Goal: Transaction & Acquisition: Purchase product/service

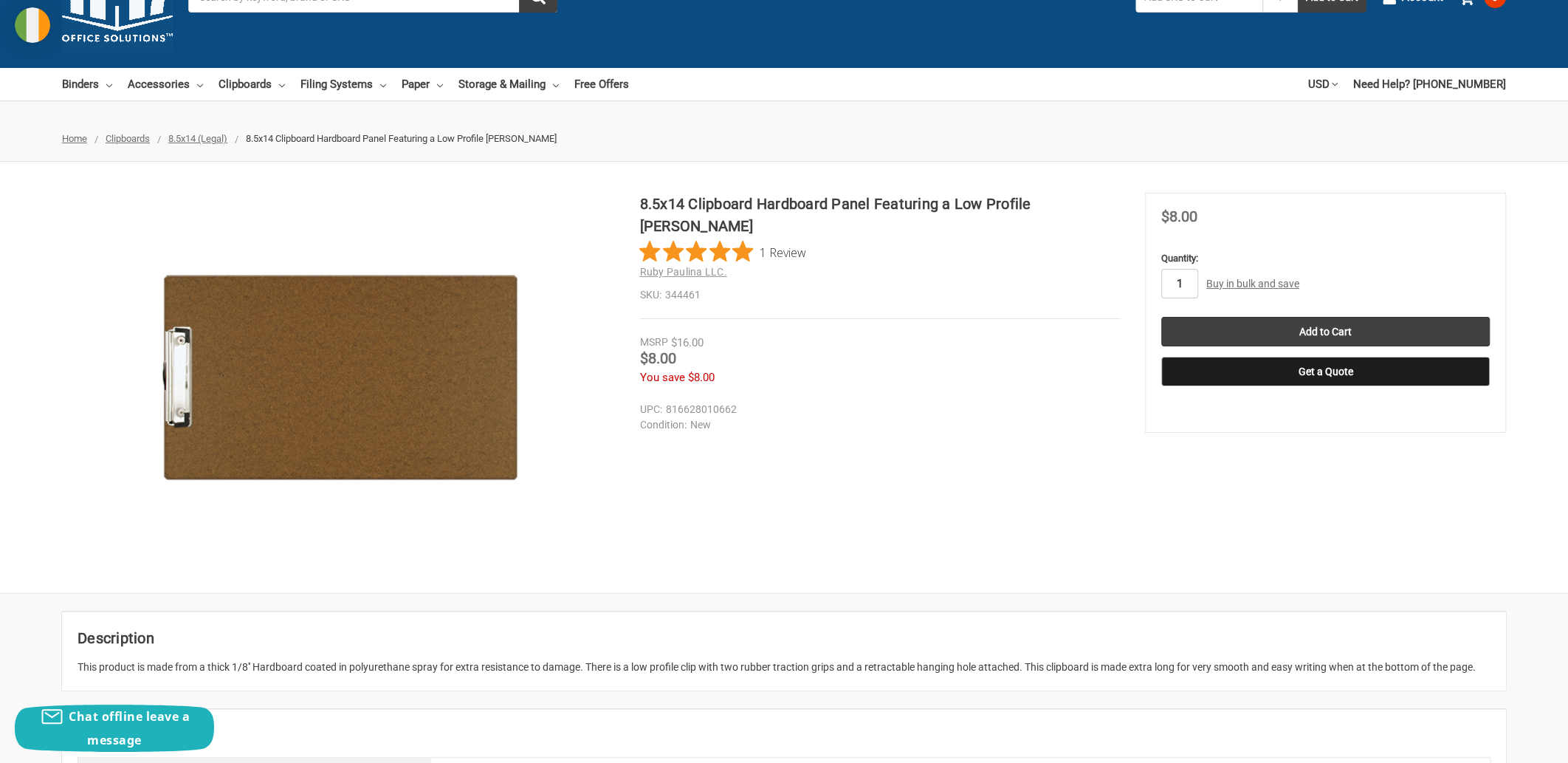
click at [1187, 279] on input "1" at bounding box center [1180, 284] width 37 height 30
type input "1"
type input "24"
drag, startPoint x: 1354, startPoint y: 239, endPoint x: 1351, endPoint y: 328, distance: 89.1
click at [1354, 240] on section "MSRP $16.00 Was Price Now $8.00 You save $8.00" at bounding box center [1325, 312] width 361 height 240
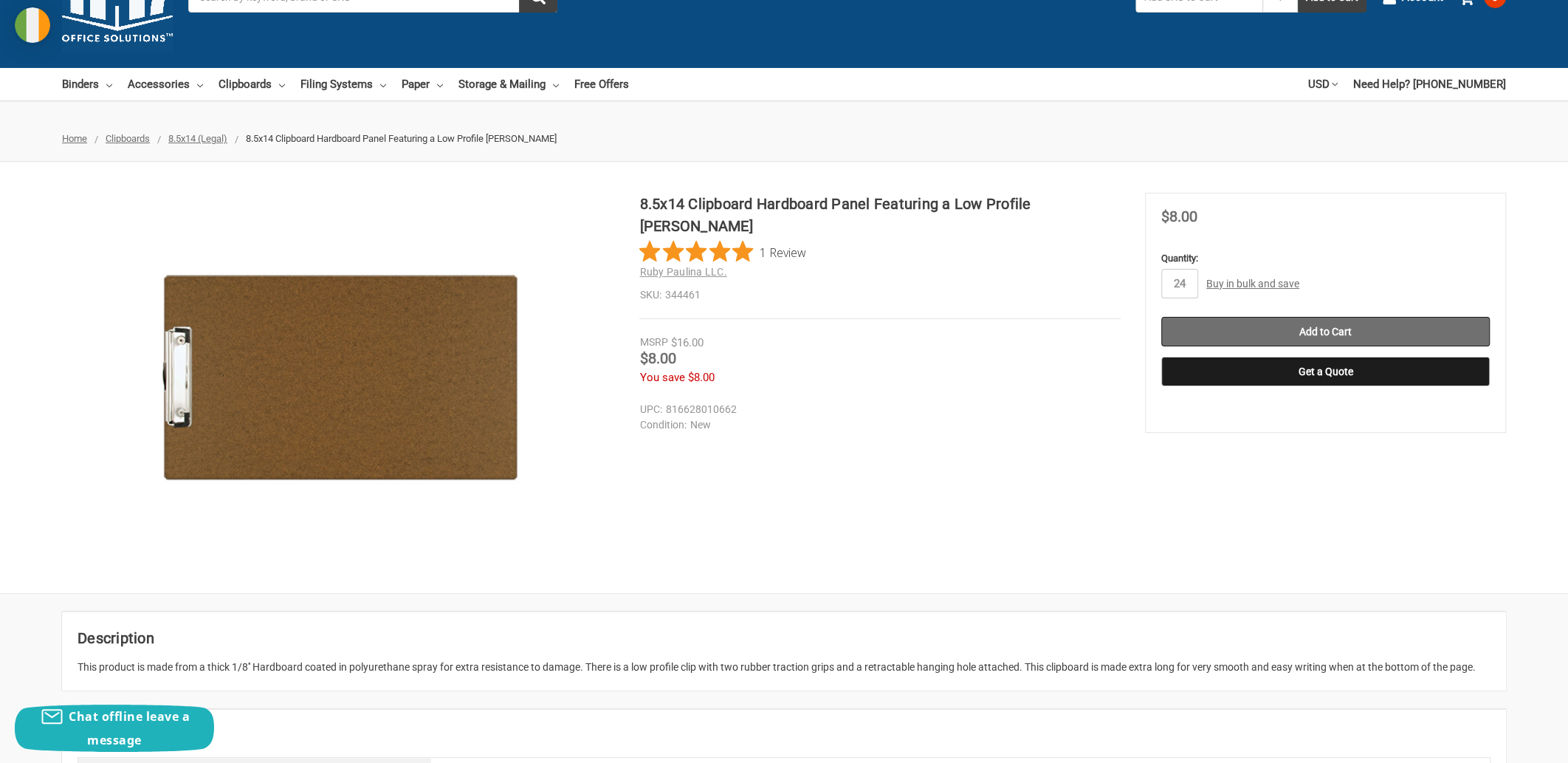
click at [1347, 331] on input "Add to Cart" at bounding box center [1325, 331] width 328 height 30
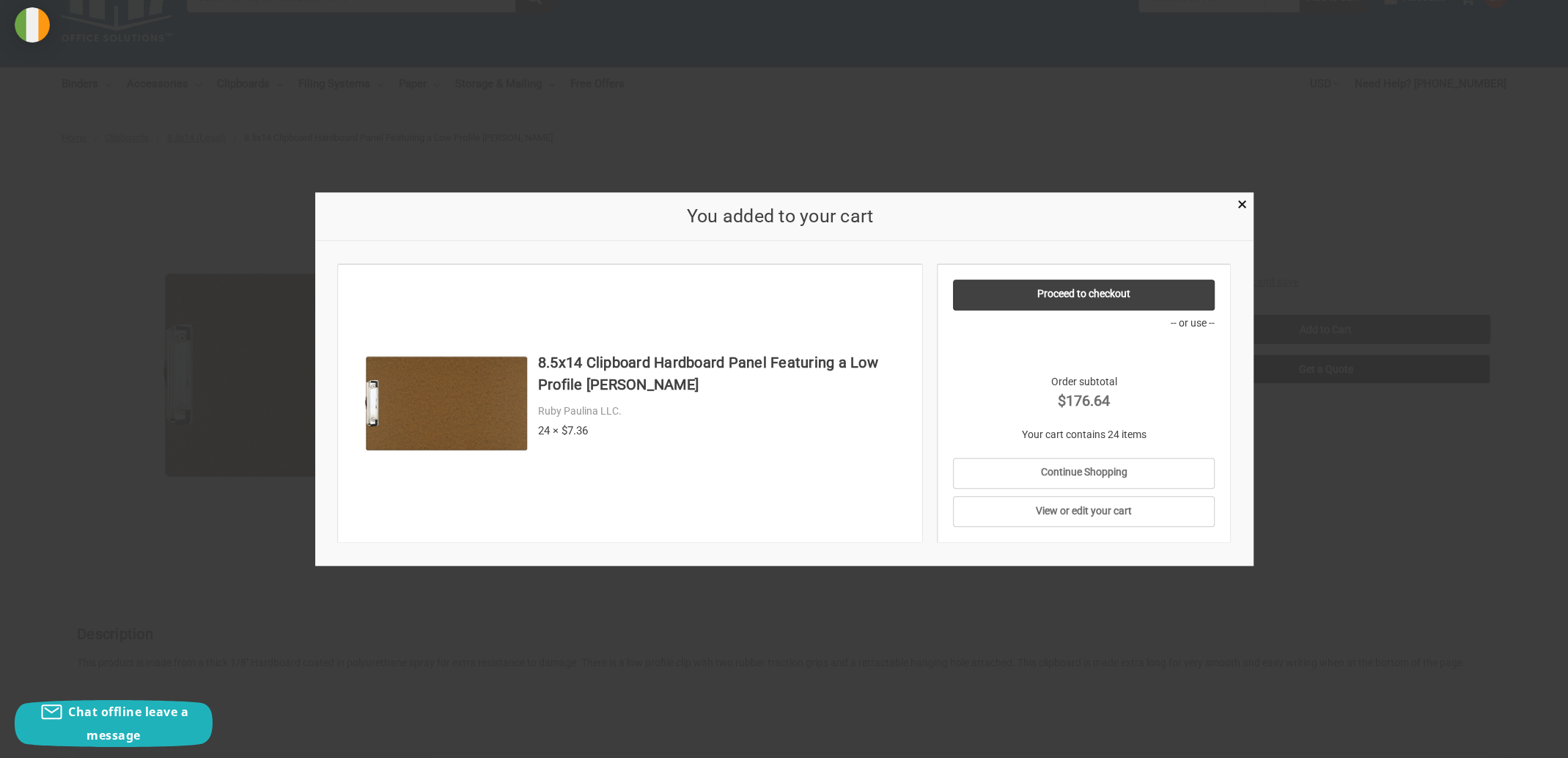
click at [1303, 463] on div at bounding box center [784, 379] width 1568 height 758
click at [1304, 463] on div "8.5x14 Clipboard Hardboard Panel Featuring a Low Profile Clip Brown 1 Review Ru…" at bounding box center [784, 374] width 1568 height 367
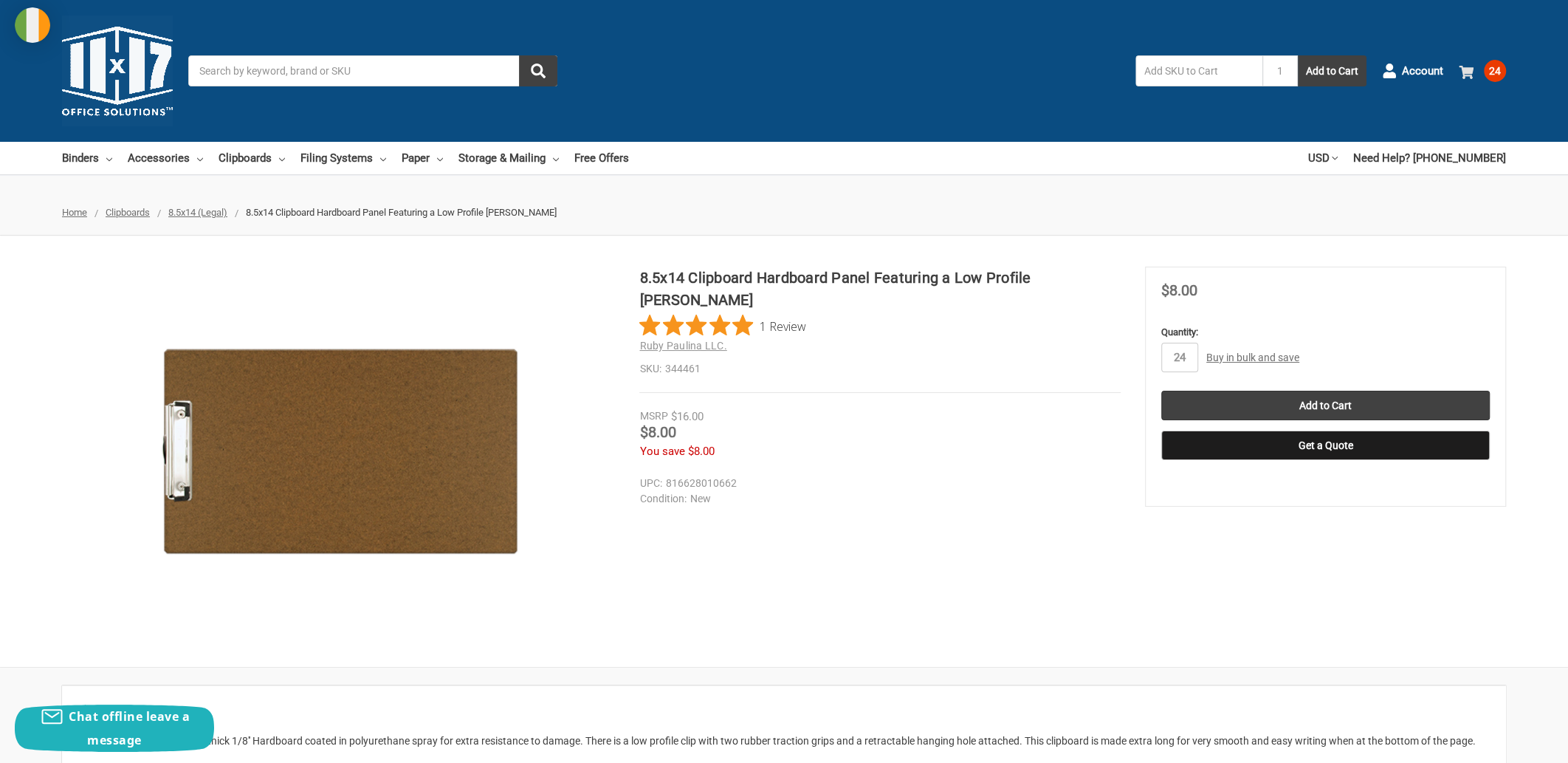
click at [1472, 79] on icon at bounding box center [1466, 73] width 15 height 15
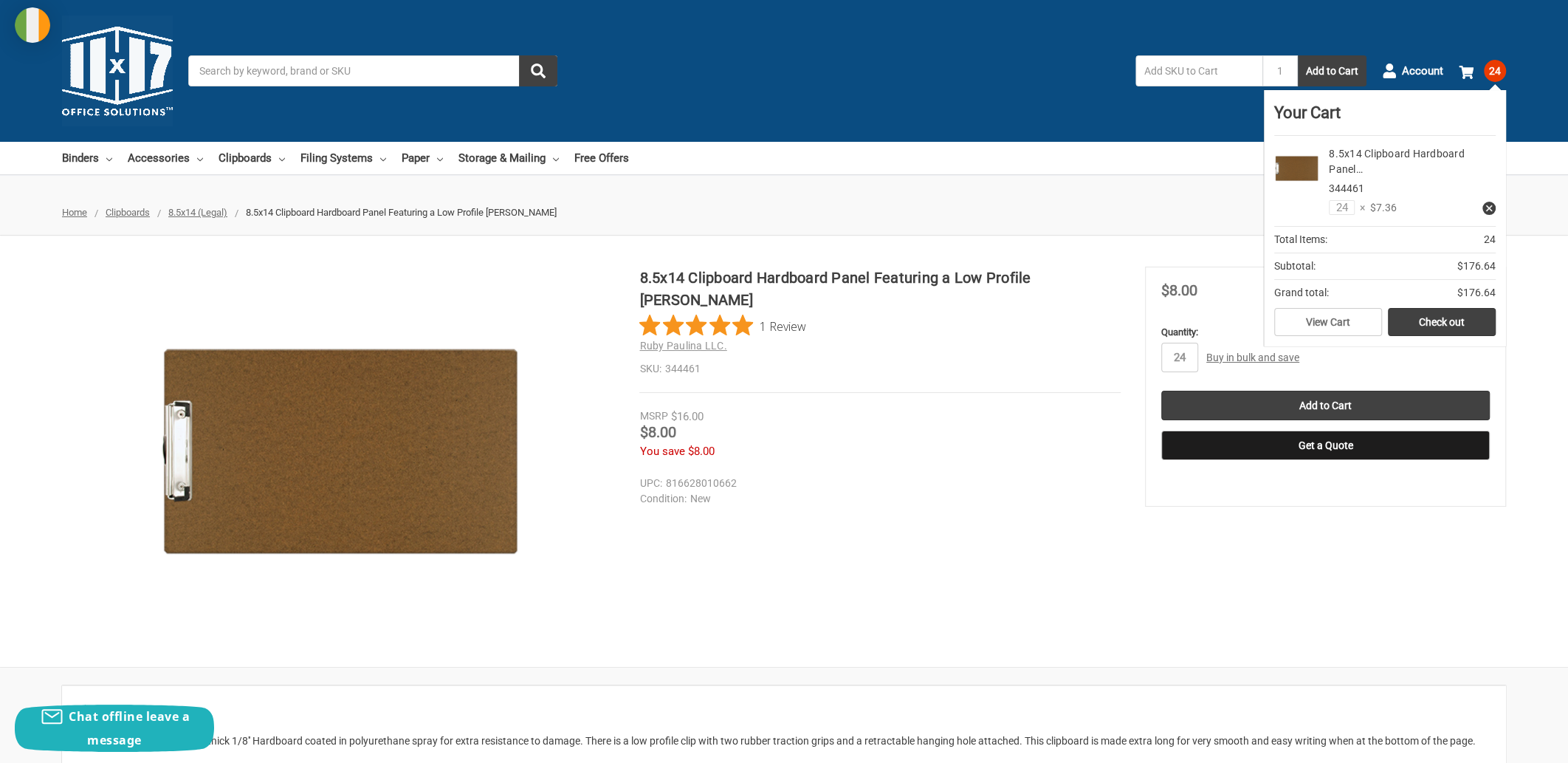
click at [1041, 595] on div "8.5x14 Clipboard Hardboard Panel Featuring a Low Profile Clip Brown 1 Review Ru…" at bounding box center [784, 451] width 1568 height 370
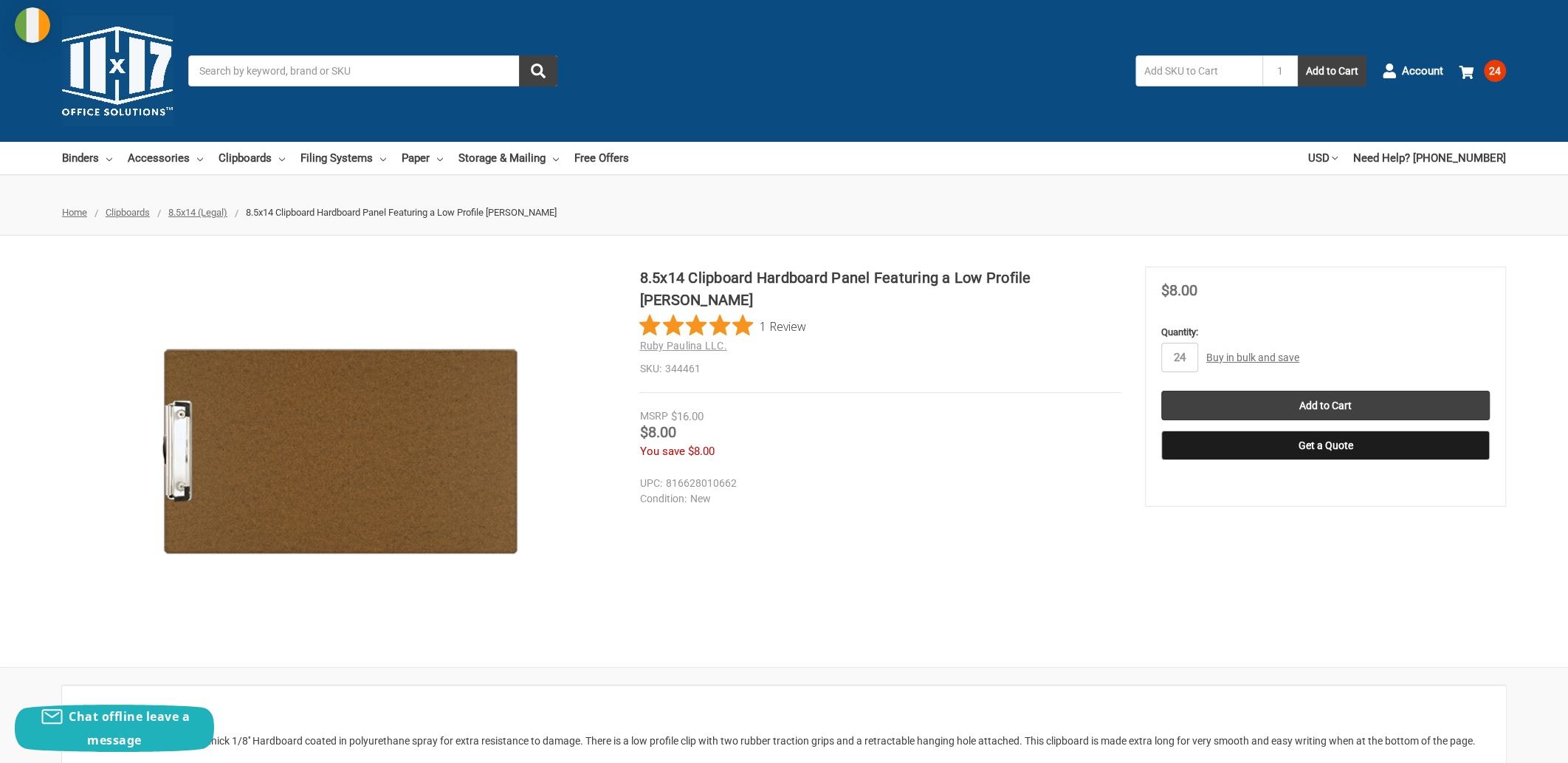
click at [890, 380] on section "8.5x14 Clipboard Hardboard Panel Featuring a Low Profile Clip Brown 1 Review Ru…" at bounding box center [892, 370] width 506 height 209
click at [1261, 358] on link "Buy in bulk and save" at bounding box center [1252, 357] width 93 height 12
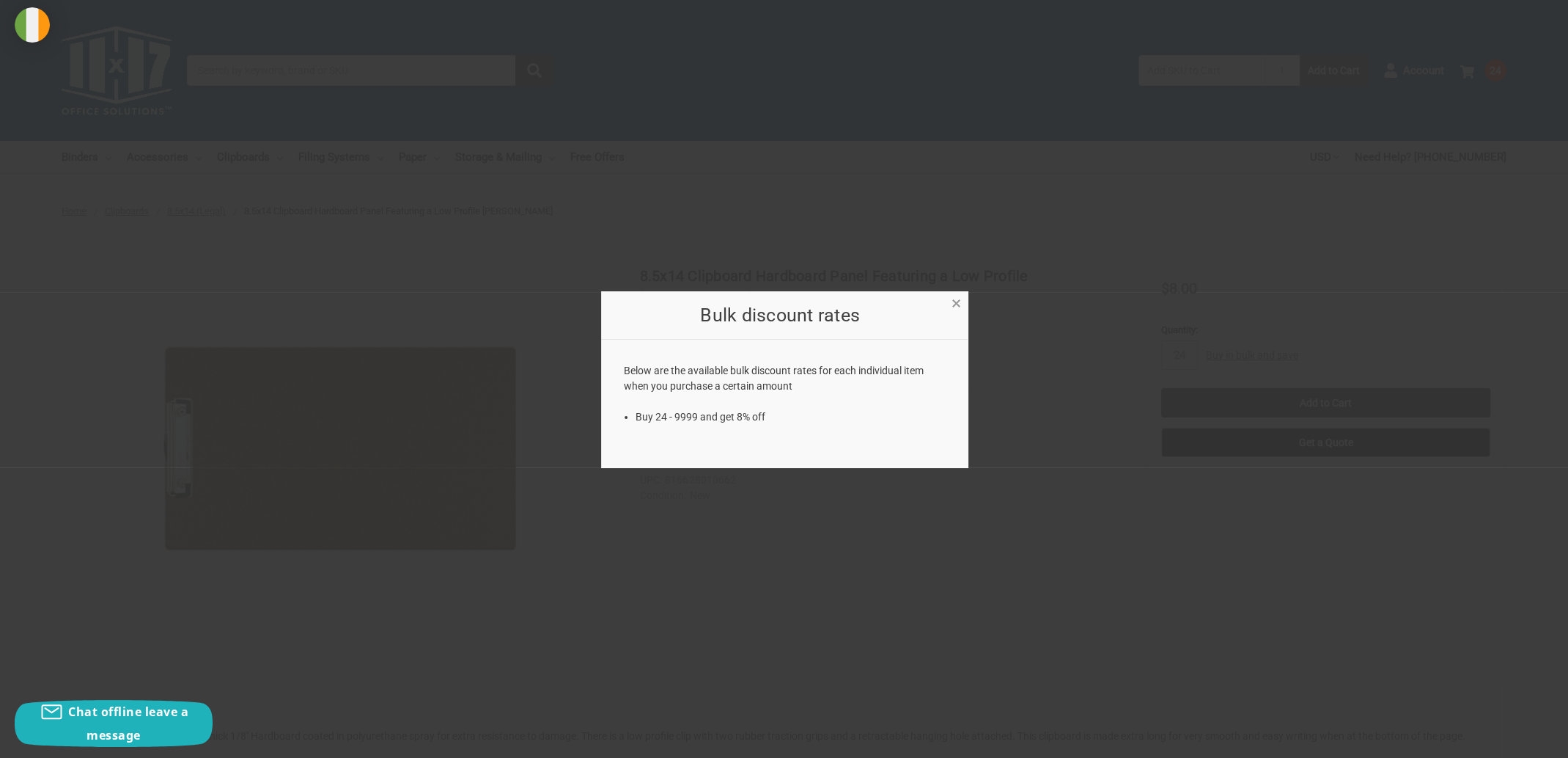
click at [956, 305] on span "×" at bounding box center [956, 303] width 10 height 21
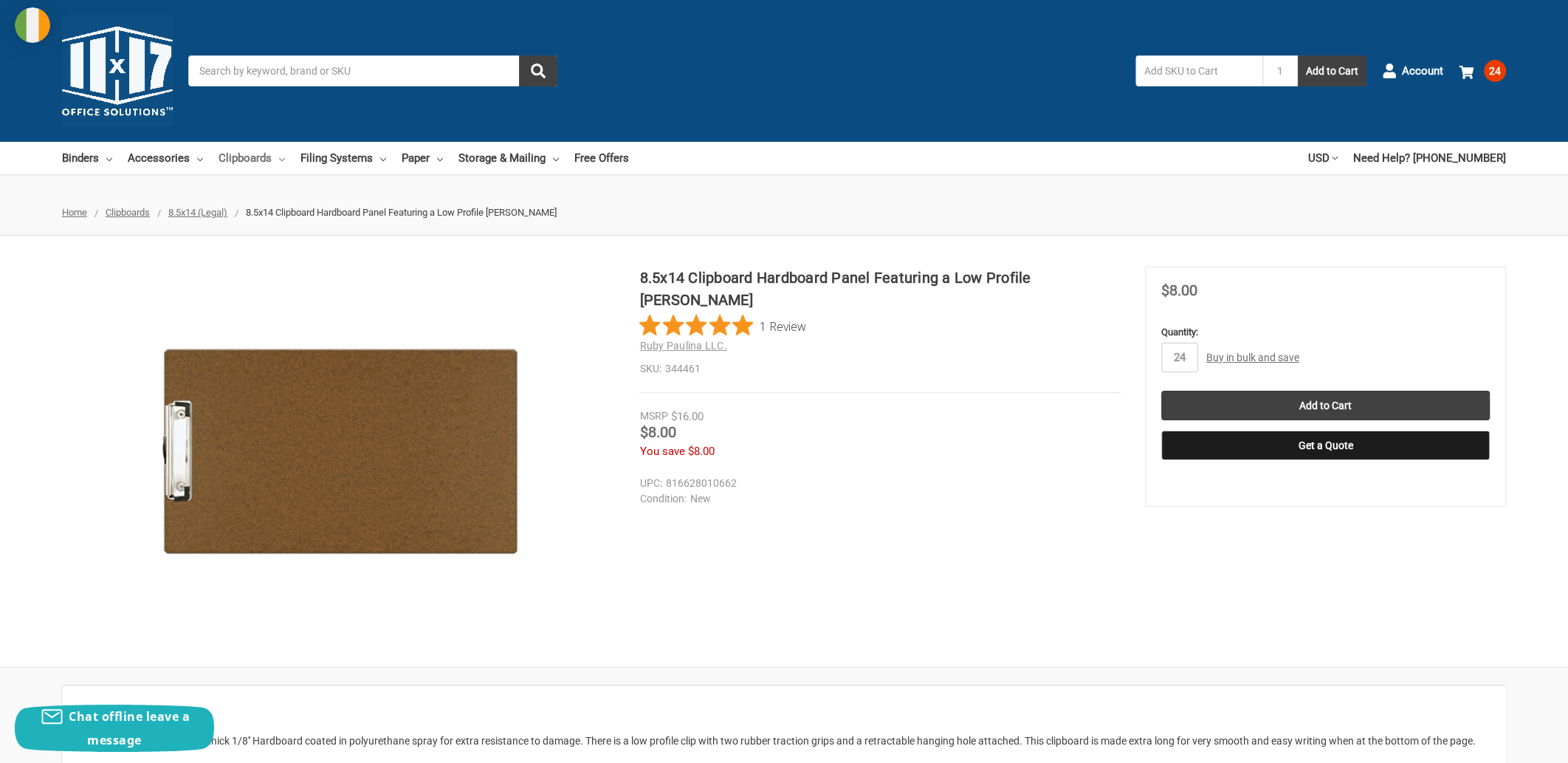
click at [272, 155] on link "Clipboards" at bounding box center [251, 157] width 66 height 32
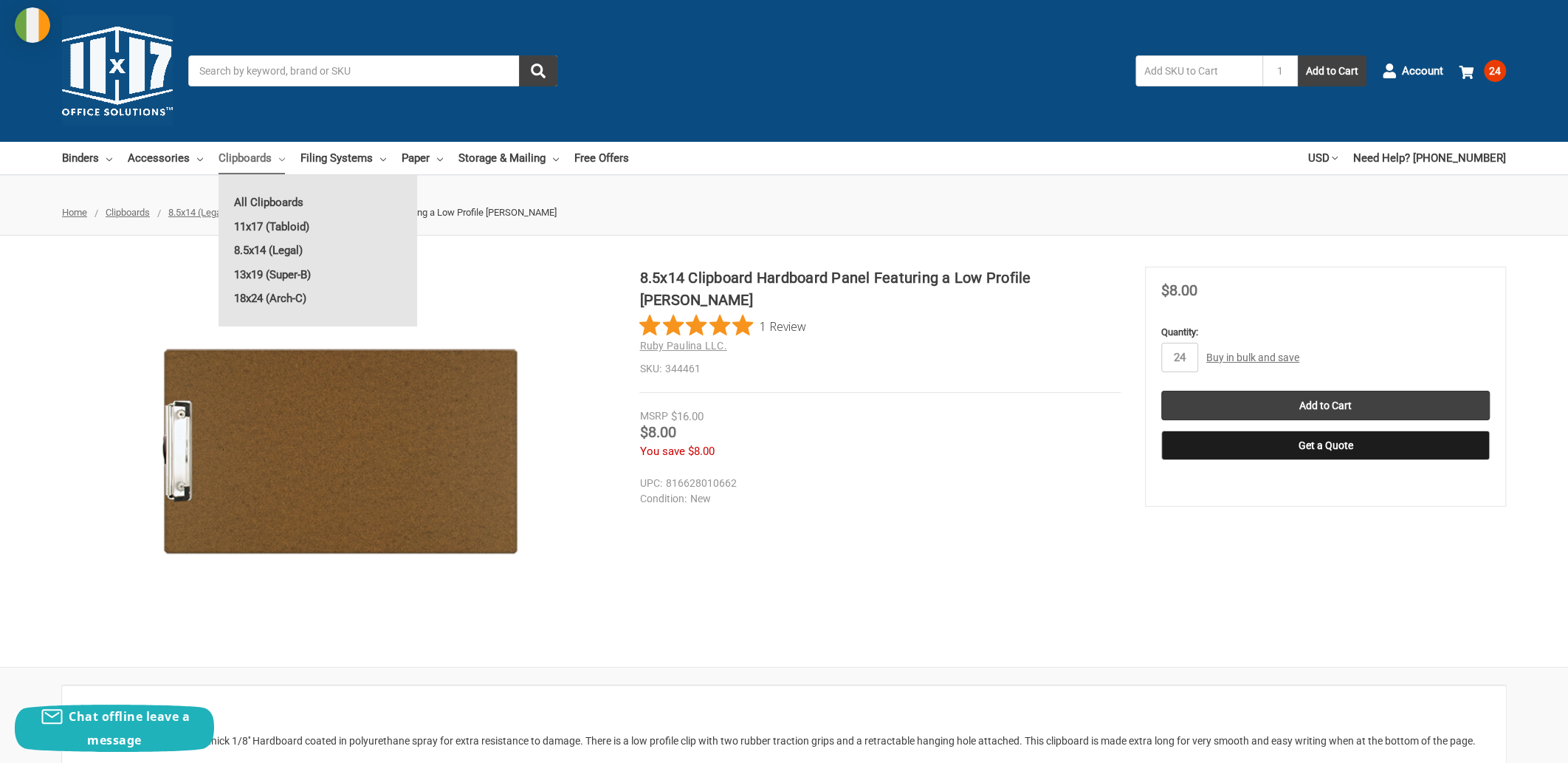
click at [1249, 352] on link "Buy in bulk and save" at bounding box center [1252, 357] width 93 height 12
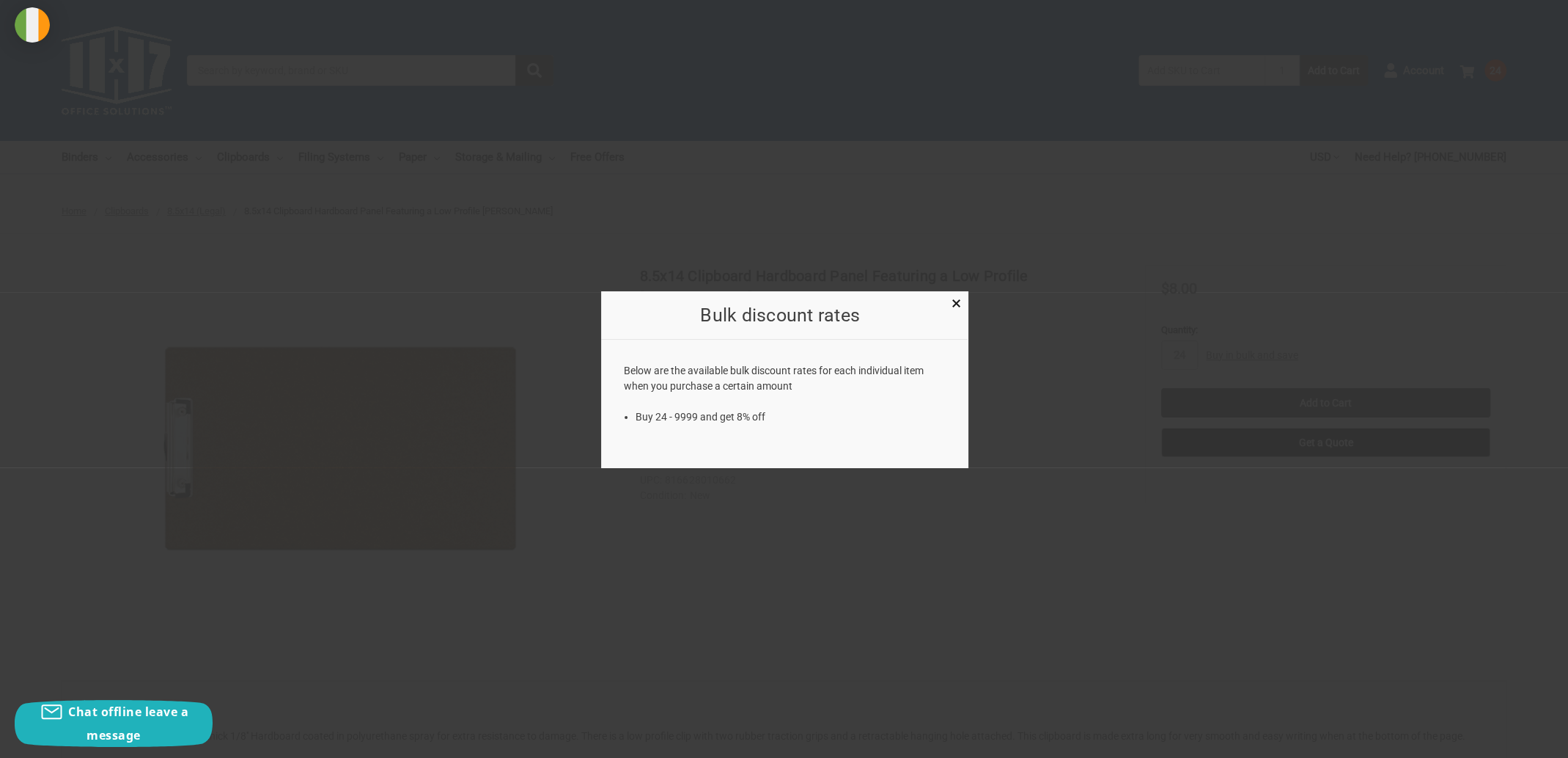
click at [641, 415] on li "Buy 24 - 9999 and get 8% off" at bounding box center [790, 416] width 309 height 16
drag, startPoint x: 641, startPoint y: 415, endPoint x: 762, endPoint y: 415, distance: 121.0
click at [762, 415] on li "Buy 24 - 9999 and get 8% off" at bounding box center [790, 416] width 309 height 16
copy li "Buy 24 - 9999 and get 8% off"
click at [955, 301] on span "×" at bounding box center [956, 303] width 10 height 21
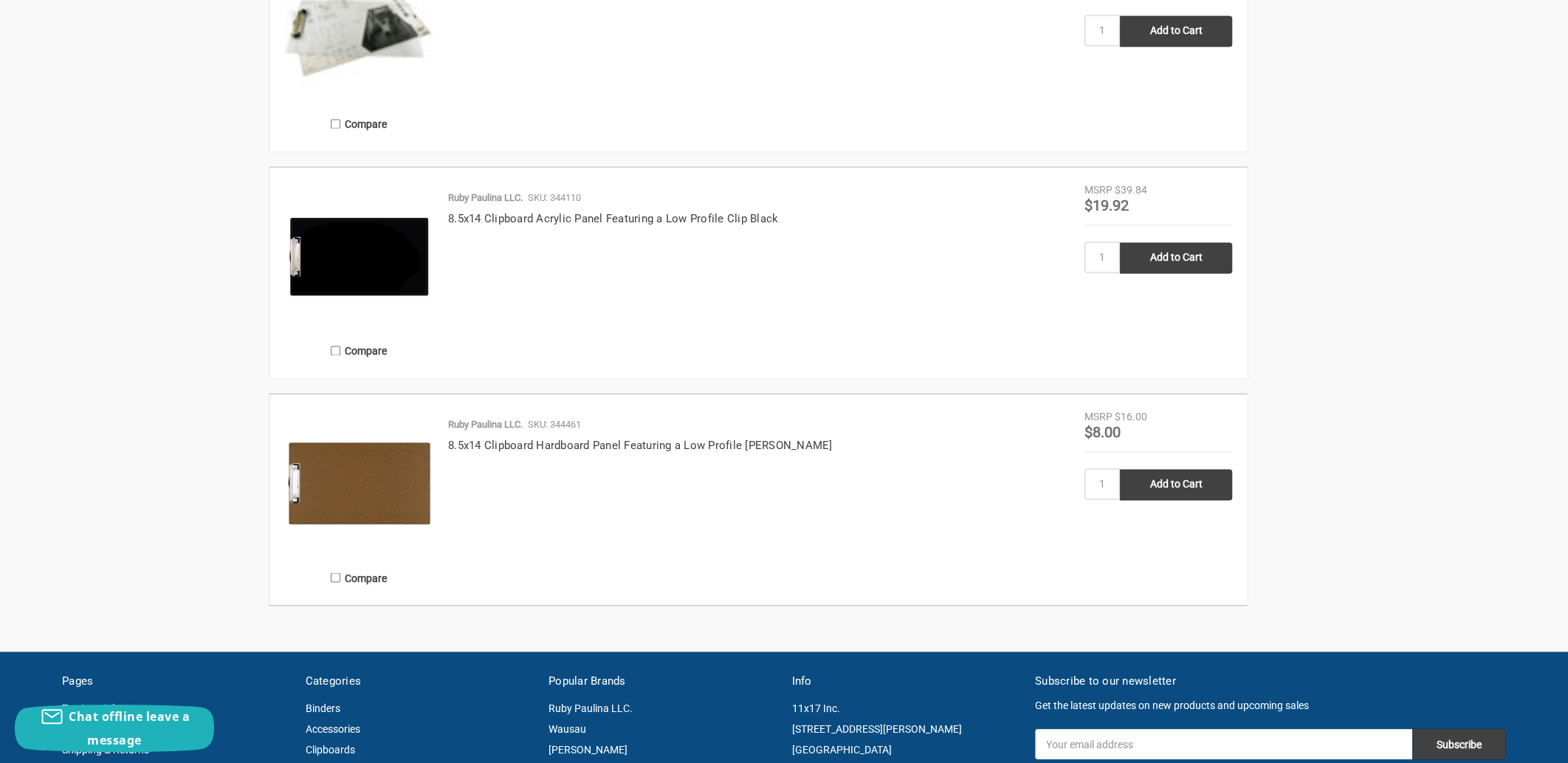
scroll to position [2067, 0]
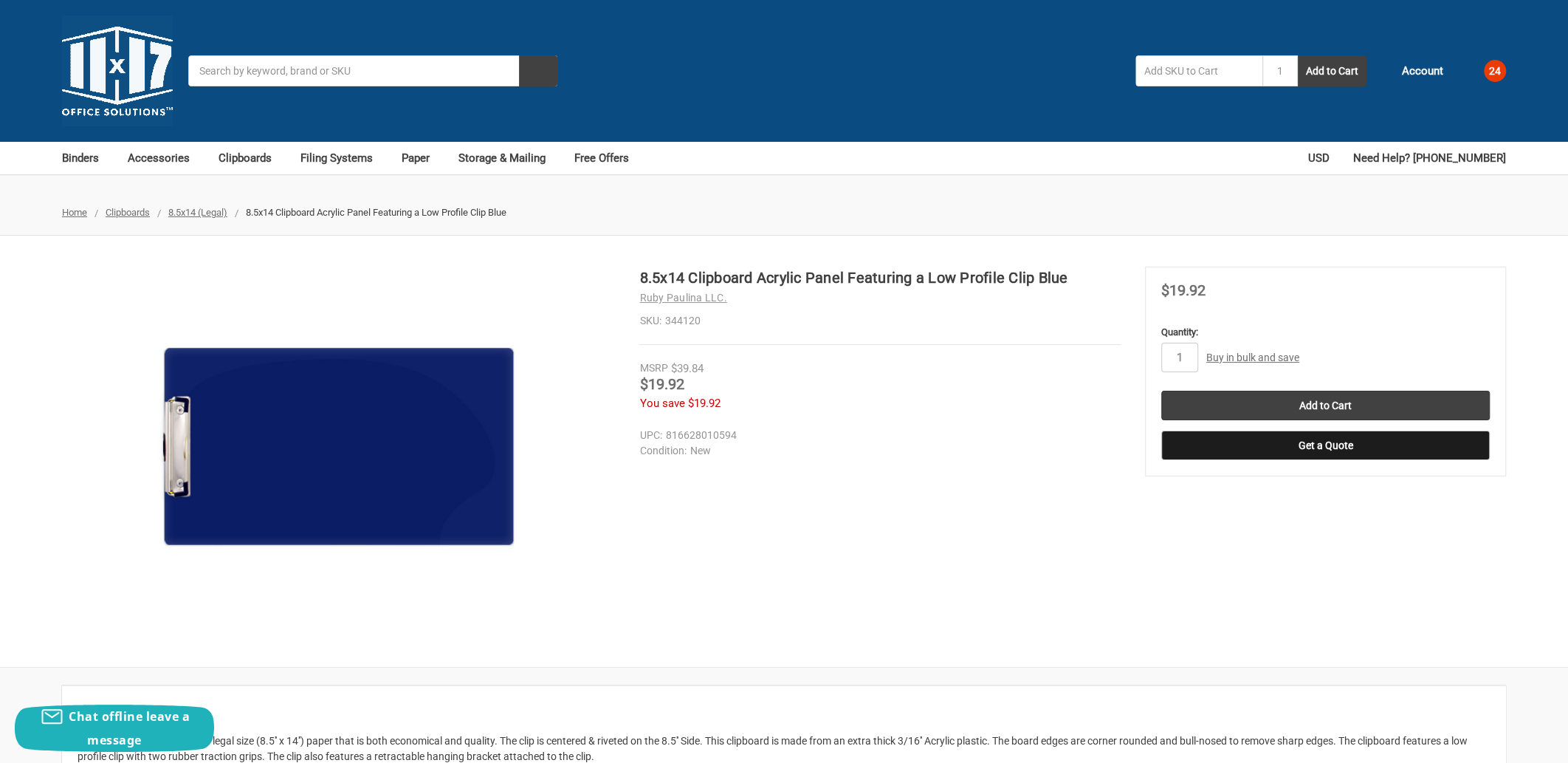
click at [1242, 358] on link "Buy in bulk and save" at bounding box center [1252, 357] width 93 height 12
click at [1253, 356] on link "Buy in bulk and save" at bounding box center [1252, 357] width 93 height 12
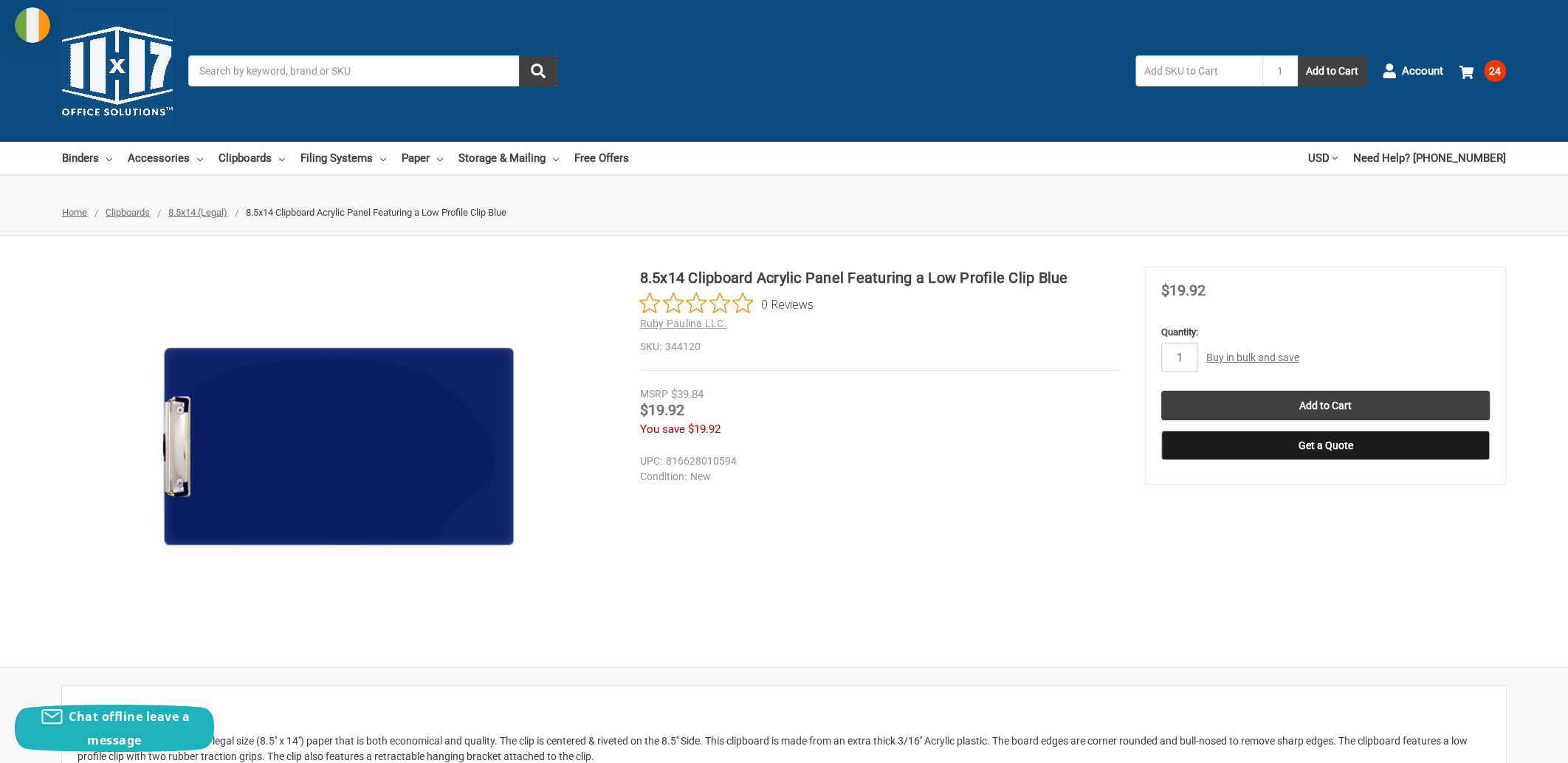
click at [1267, 355] on link "Buy in bulk and save" at bounding box center [1252, 357] width 93 height 12
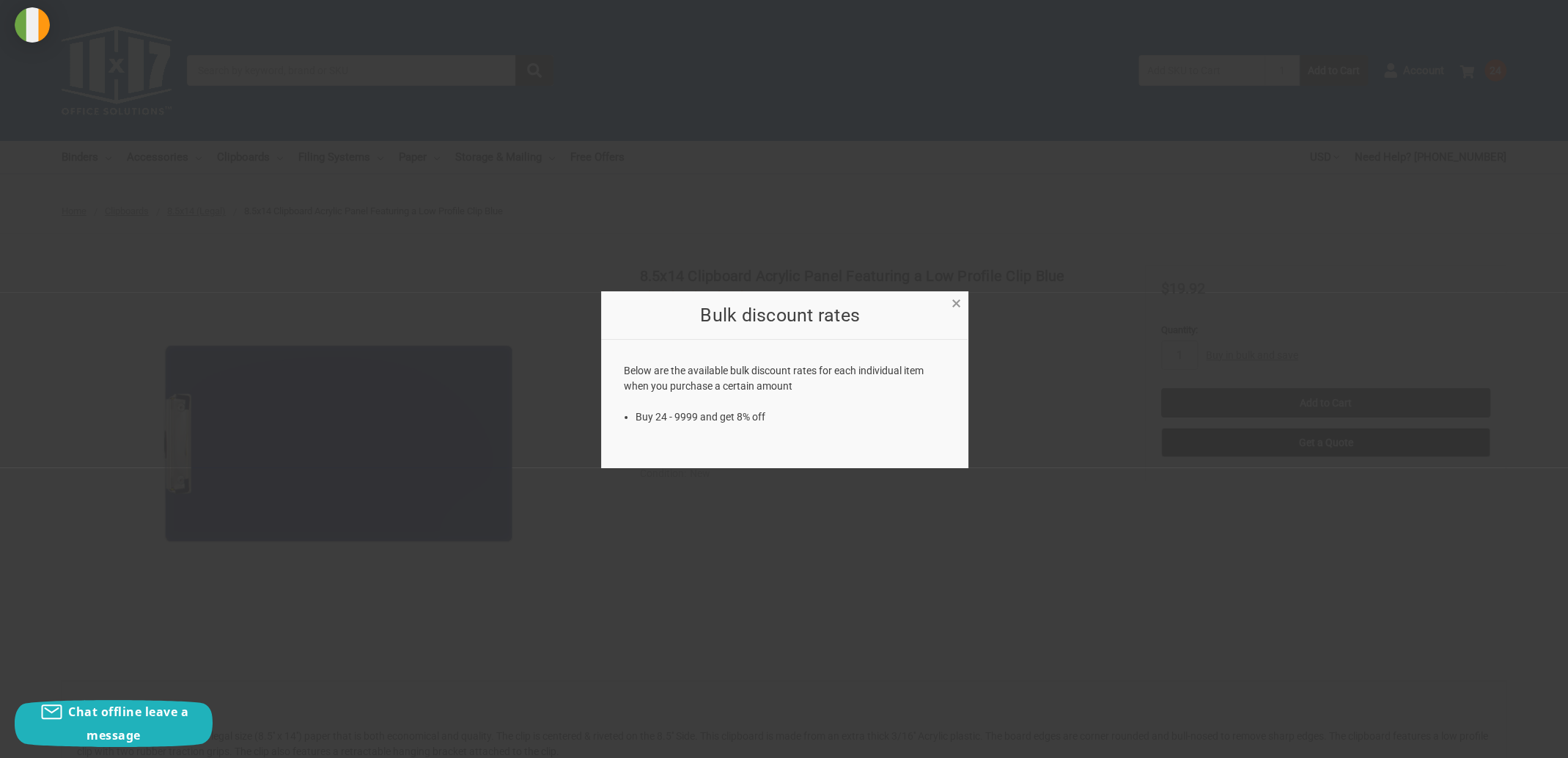
click at [959, 306] on span "×" at bounding box center [956, 303] width 10 height 21
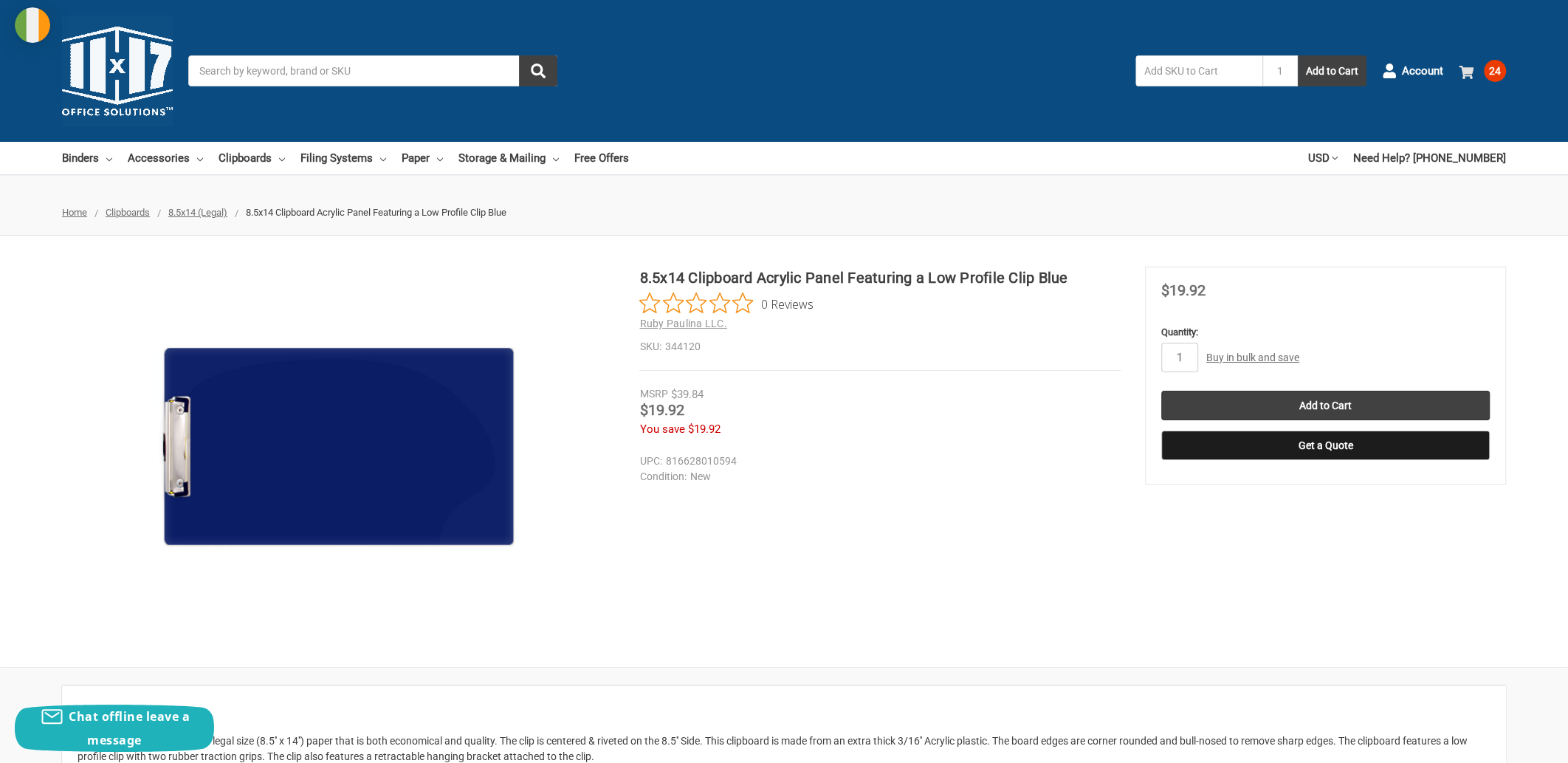
click at [1485, 73] on span "24" at bounding box center [1494, 70] width 22 height 22
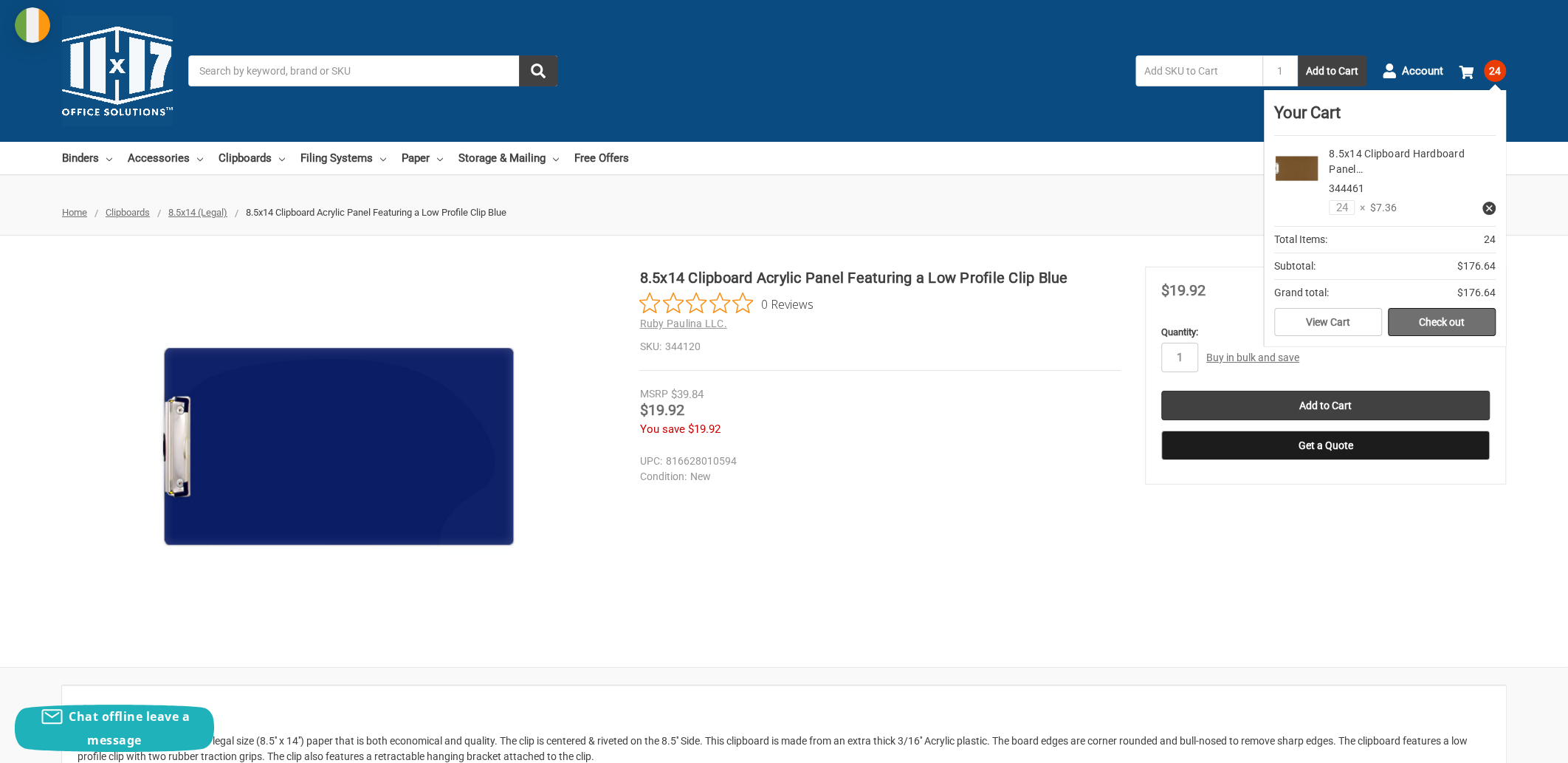
click at [1461, 322] on link "Check out" at bounding box center [1442, 322] width 107 height 28
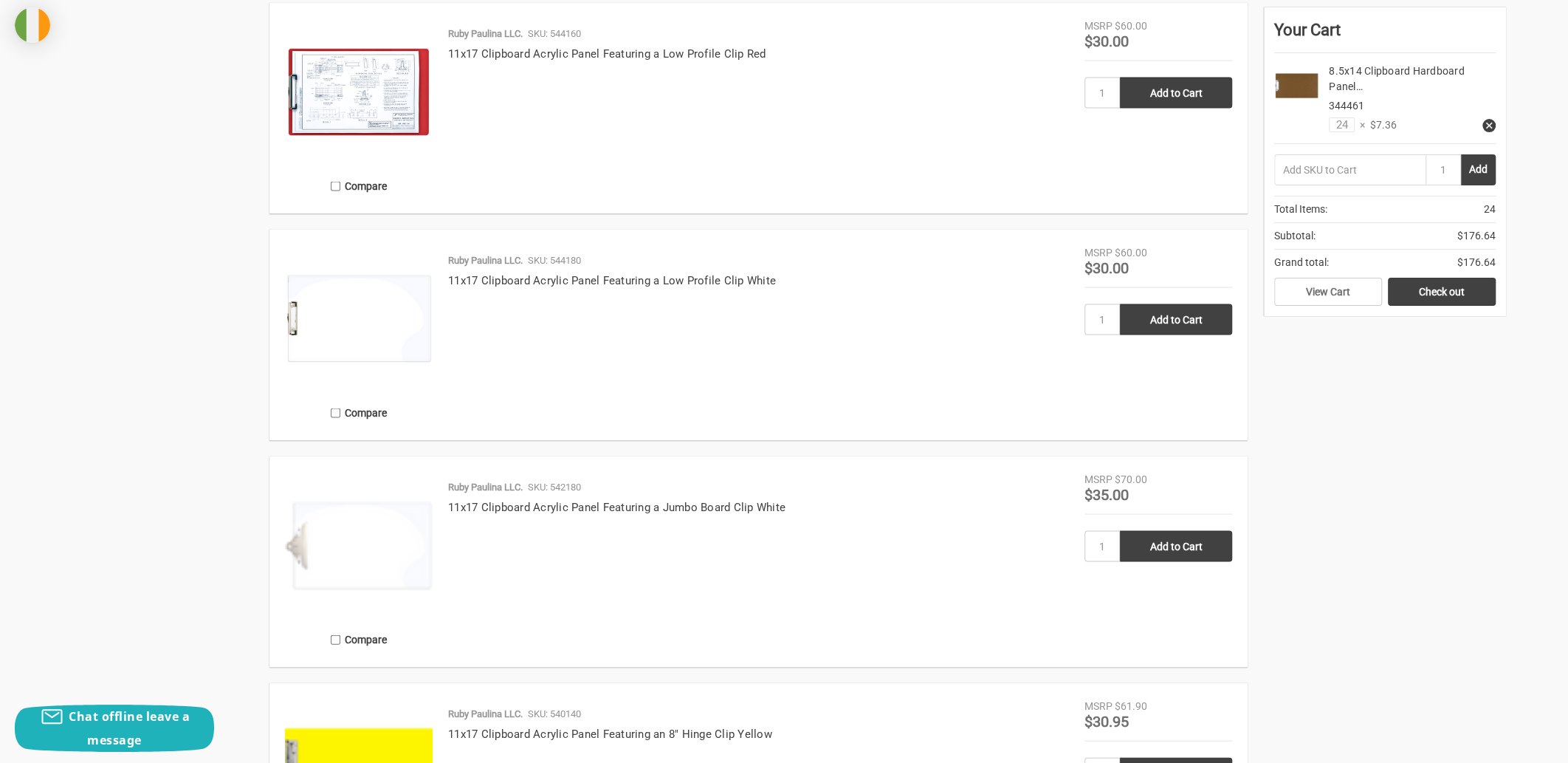
scroll to position [2584, 0]
